Goal: Task Accomplishment & Management: Use online tool/utility

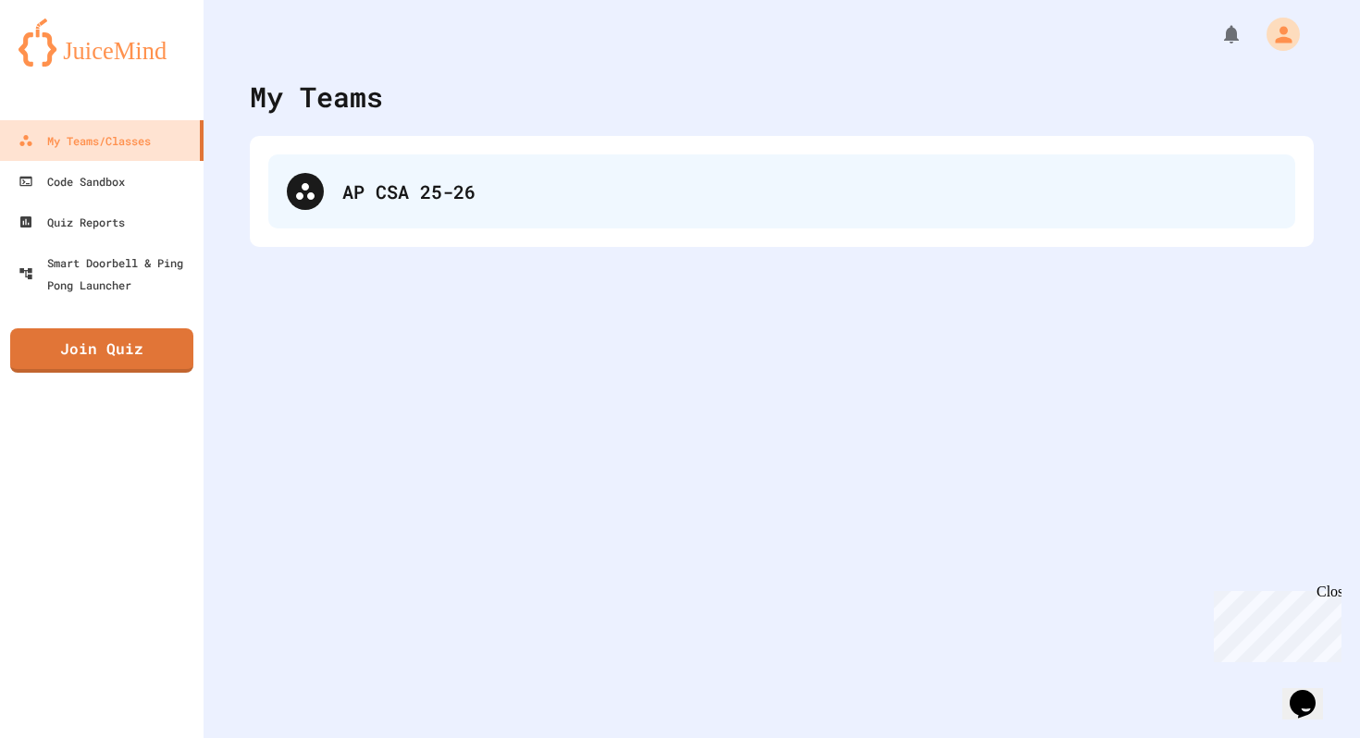
click at [820, 198] on div "AP CSA 25-26" at bounding box center [809, 192] width 935 height 28
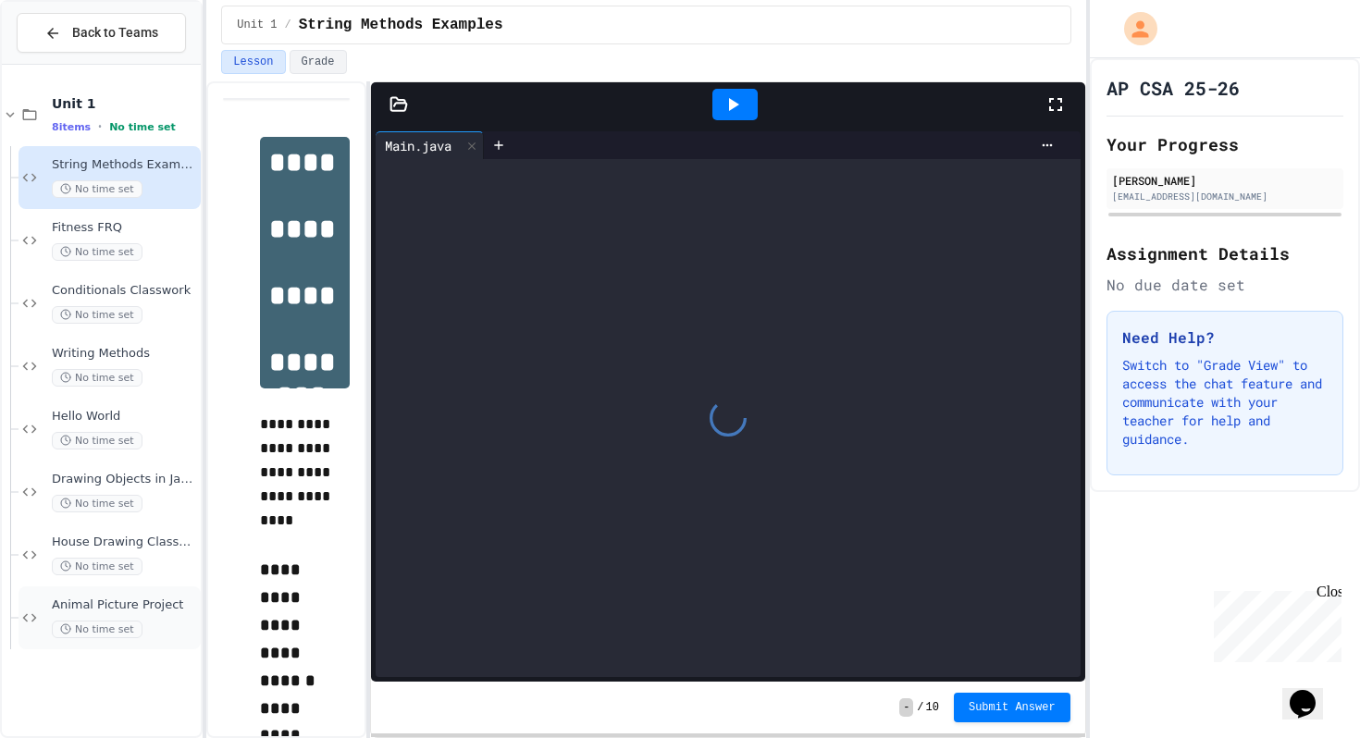
click at [154, 612] on span "Animal Picture Project" at bounding box center [124, 606] width 145 height 16
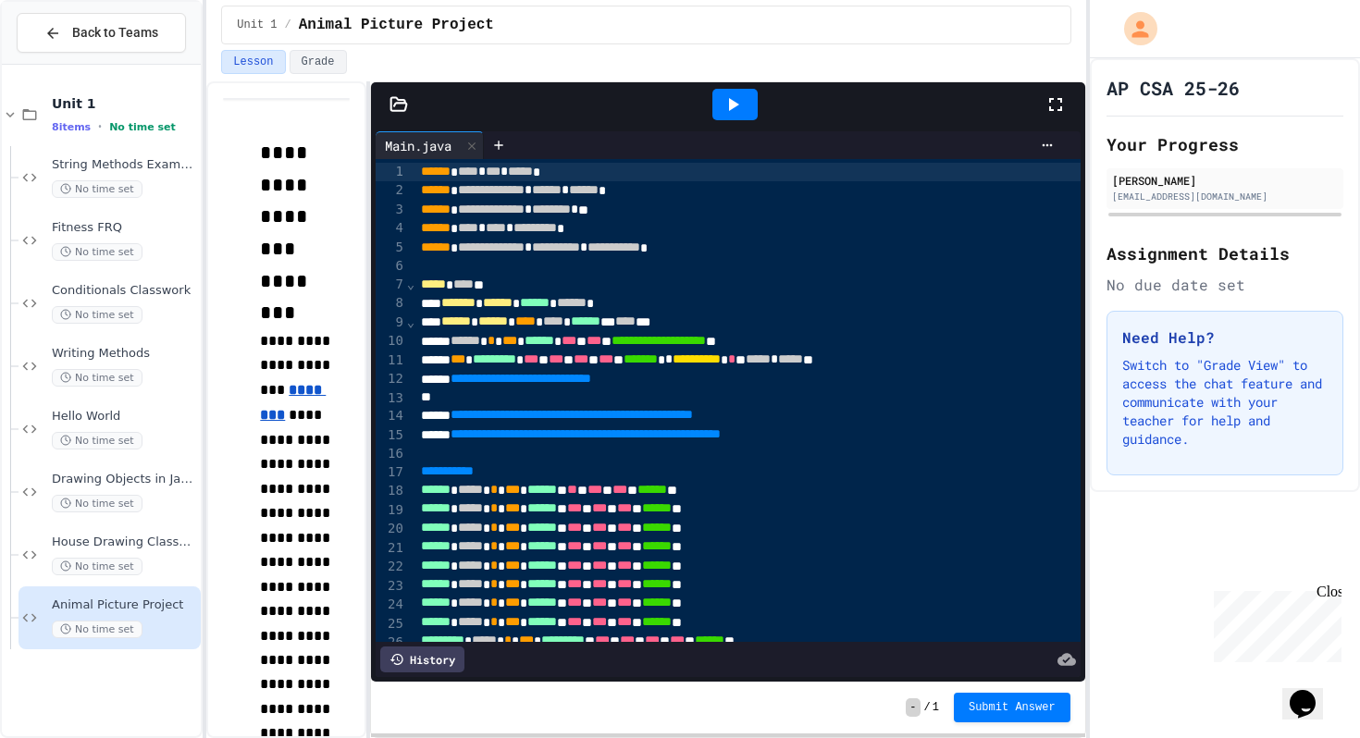
click at [742, 87] on div at bounding box center [735, 105] width 64 height 50
click at [742, 93] on icon at bounding box center [733, 104] width 22 height 22
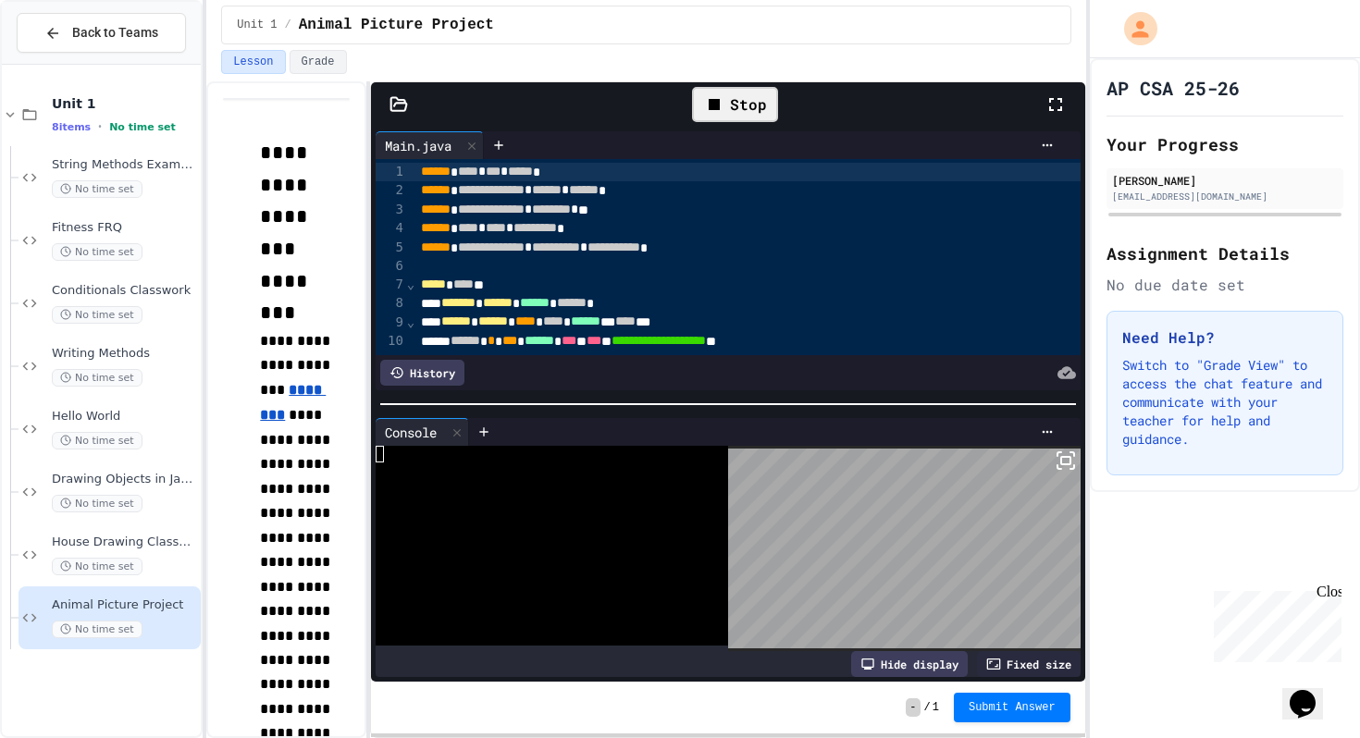
click at [762, 96] on div "Stop" at bounding box center [735, 104] width 86 height 35
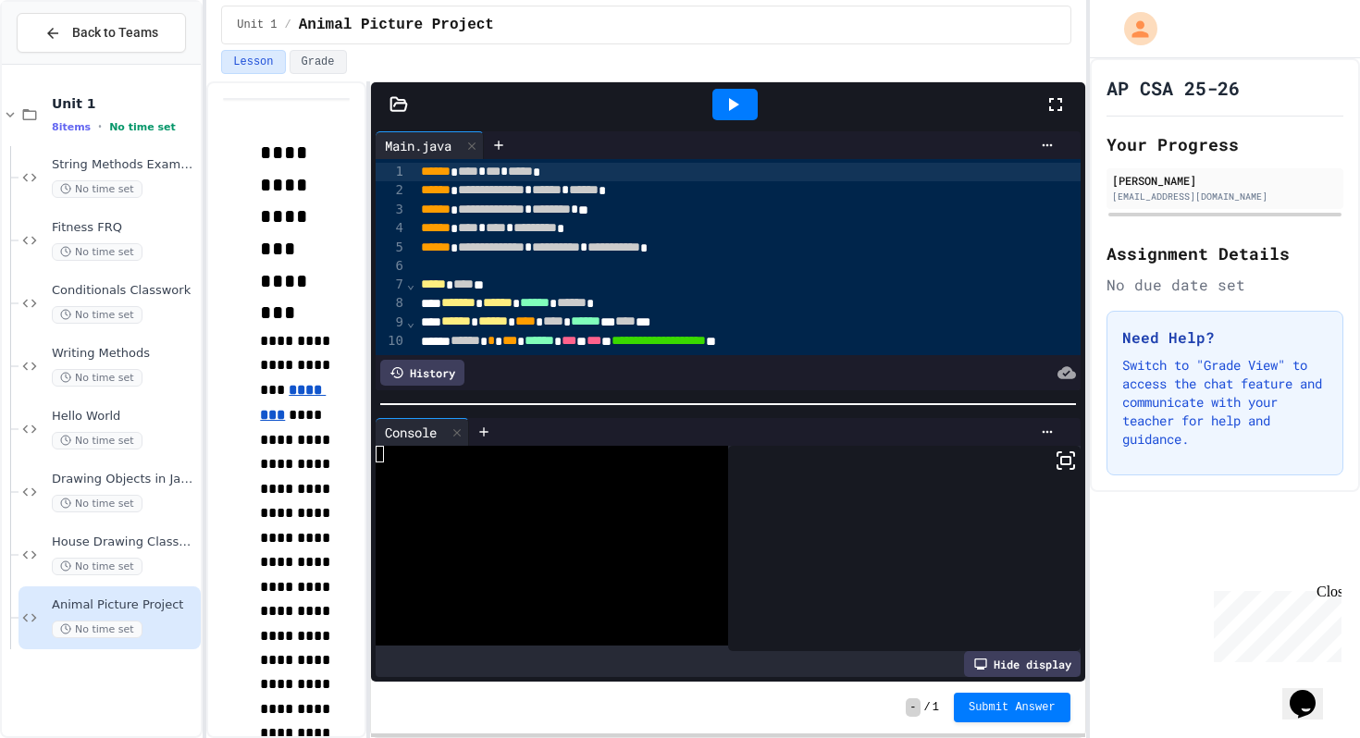
click at [743, 104] on icon at bounding box center [733, 104] width 22 height 22
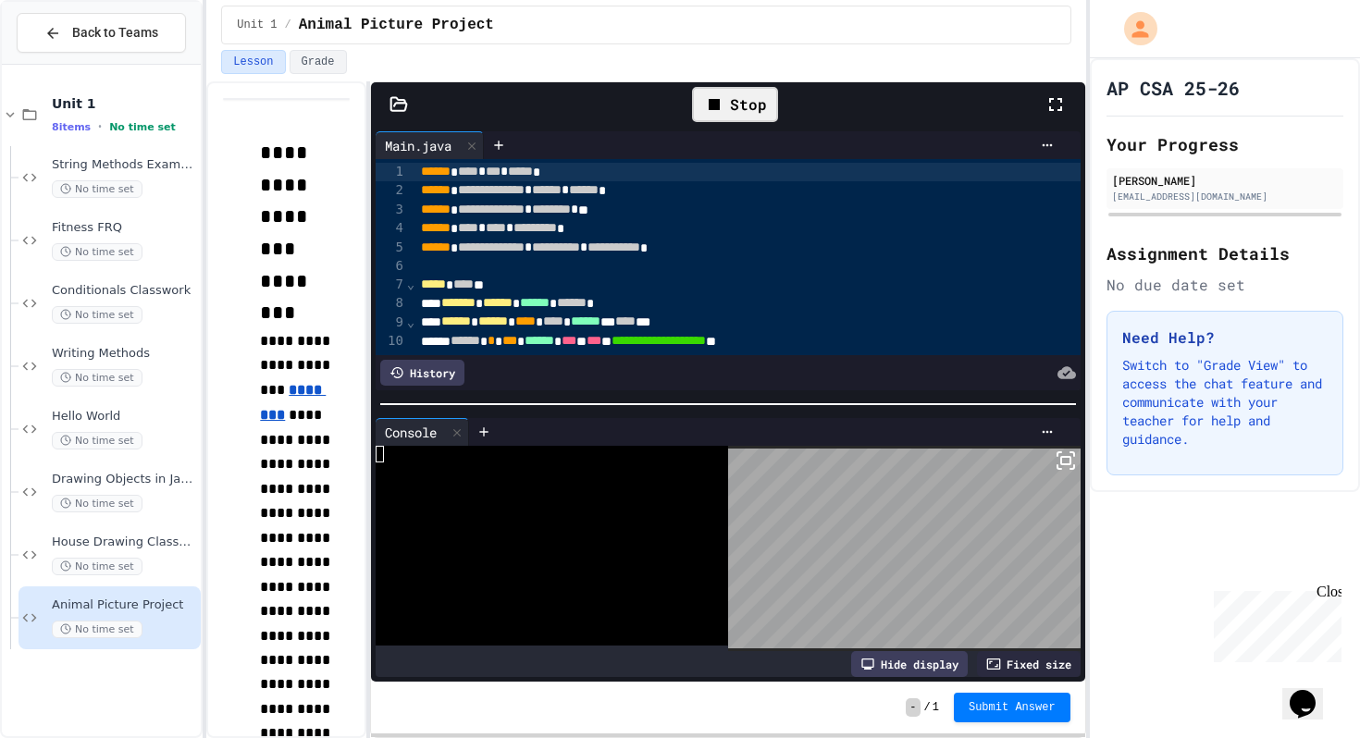
click at [720, 107] on icon at bounding box center [714, 104] width 11 height 11
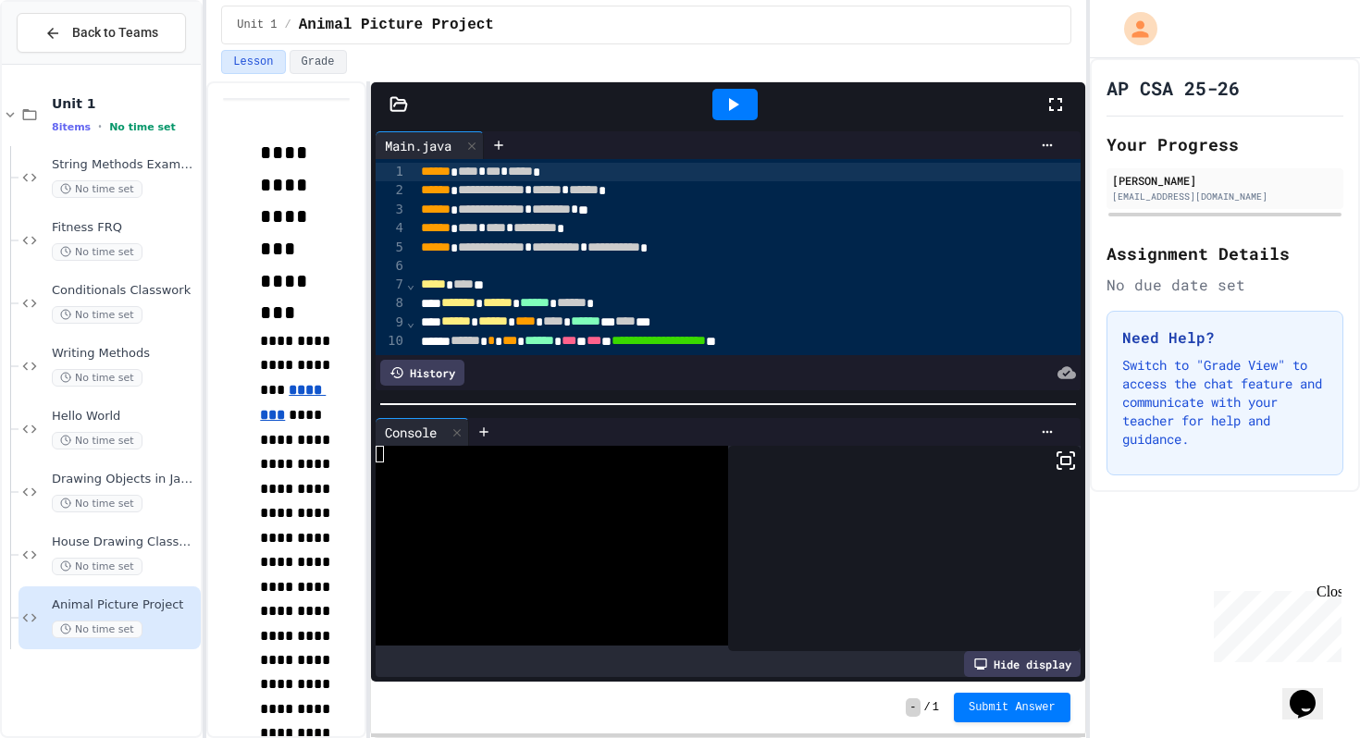
click at [733, 101] on icon at bounding box center [734, 104] width 10 height 13
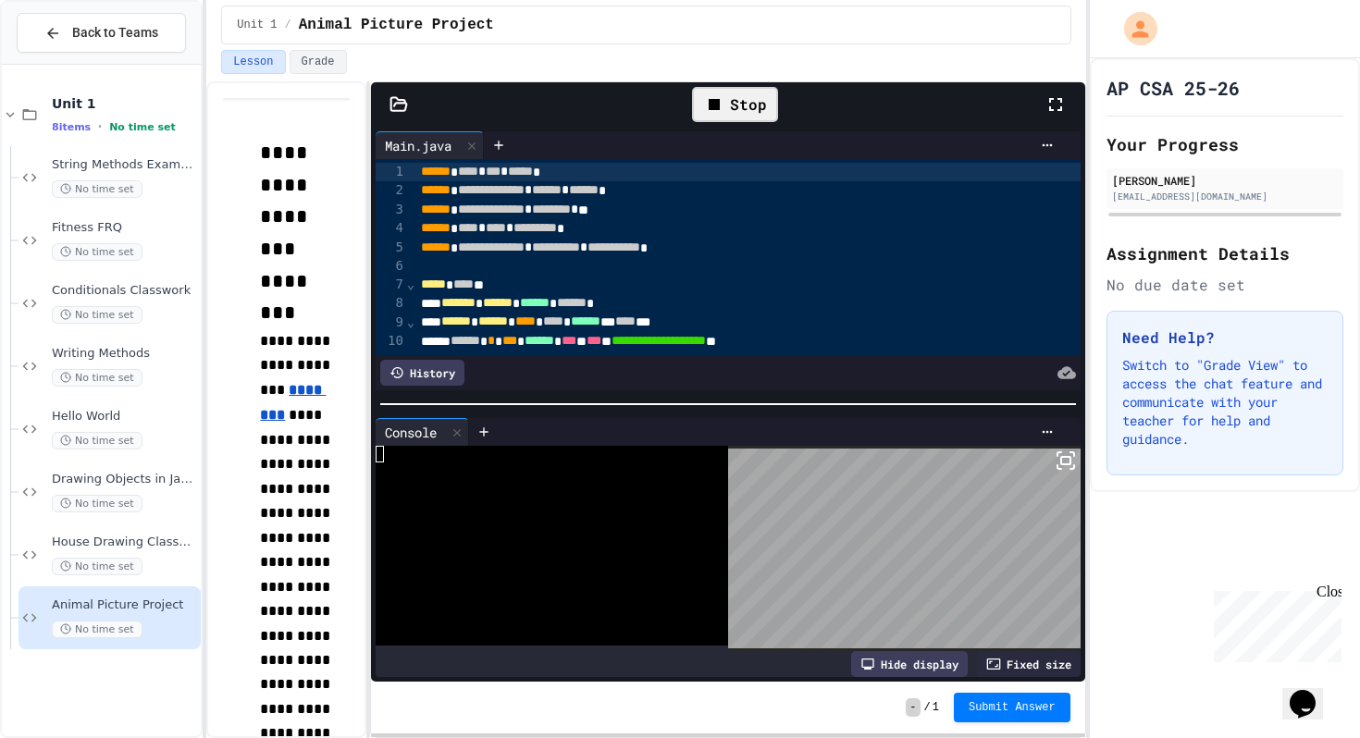
click at [740, 111] on div "Stop" at bounding box center [735, 104] width 86 height 35
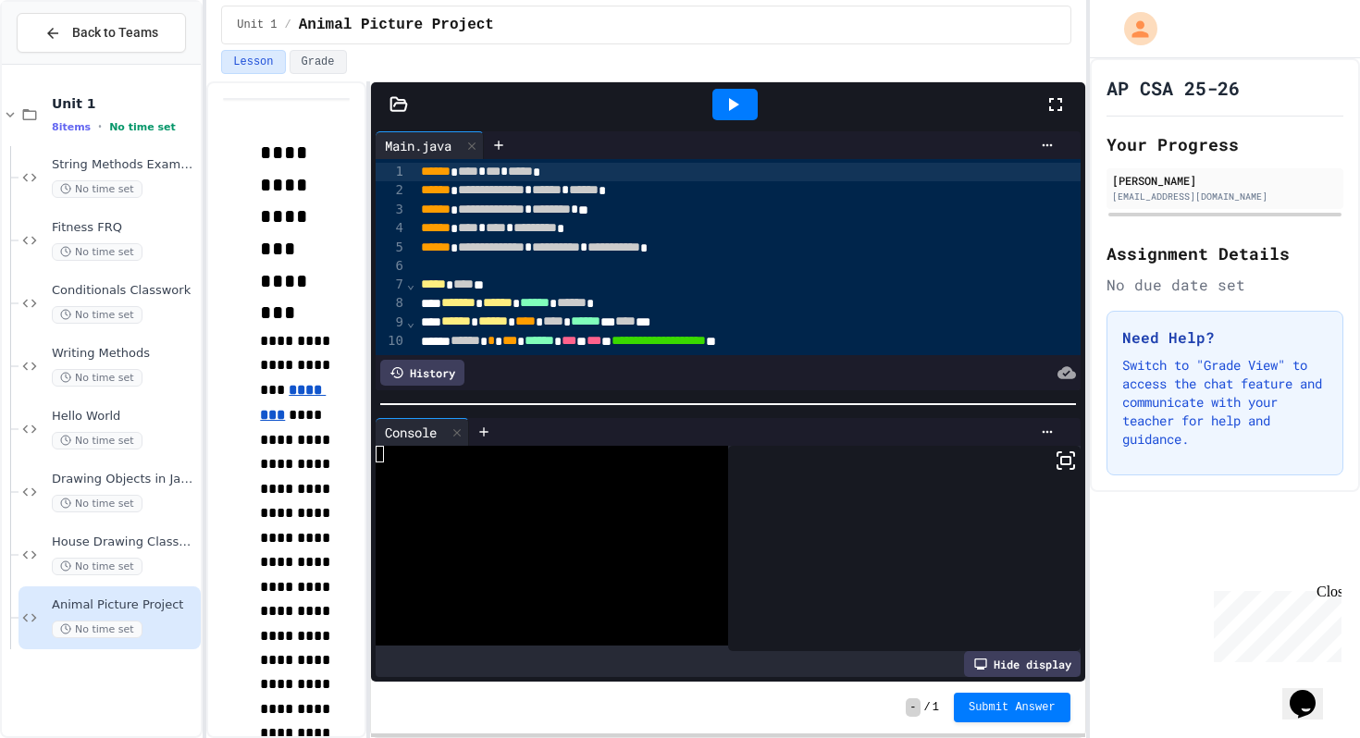
click at [732, 98] on icon at bounding box center [733, 104] width 22 height 22
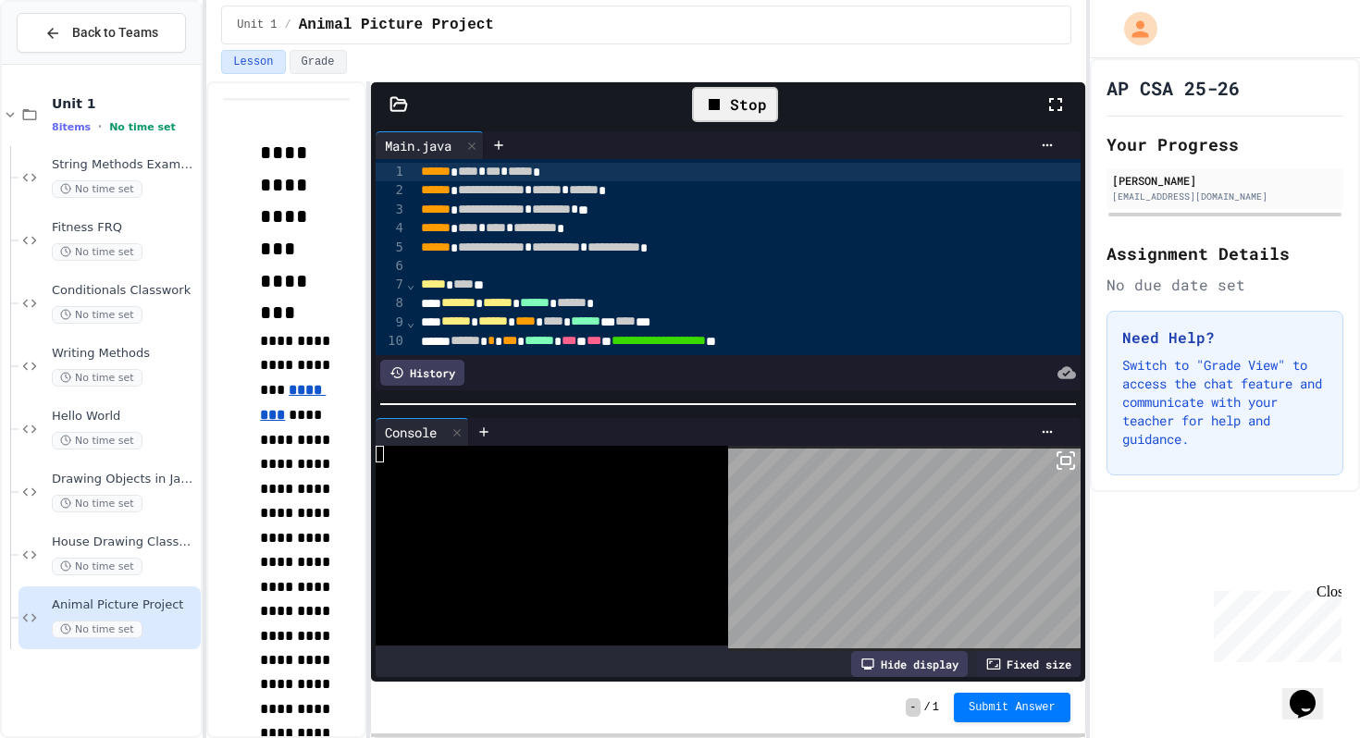
click at [751, 110] on div "Stop" at bounding box center [735, 104] width 86 height 35
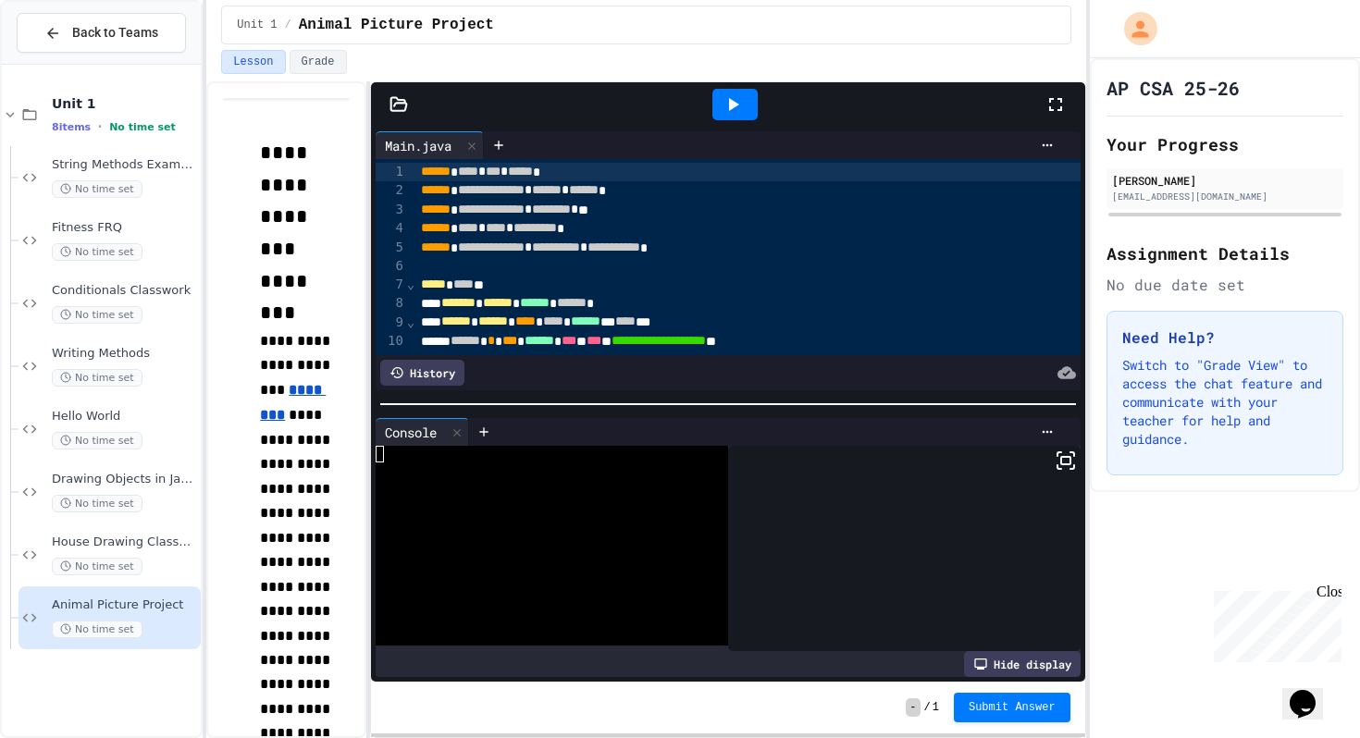
click at [751, 110] on div at bounding box center [735, 104] width 45 height 31
